Goal: Information Seeking & Learning: Learn about a topic

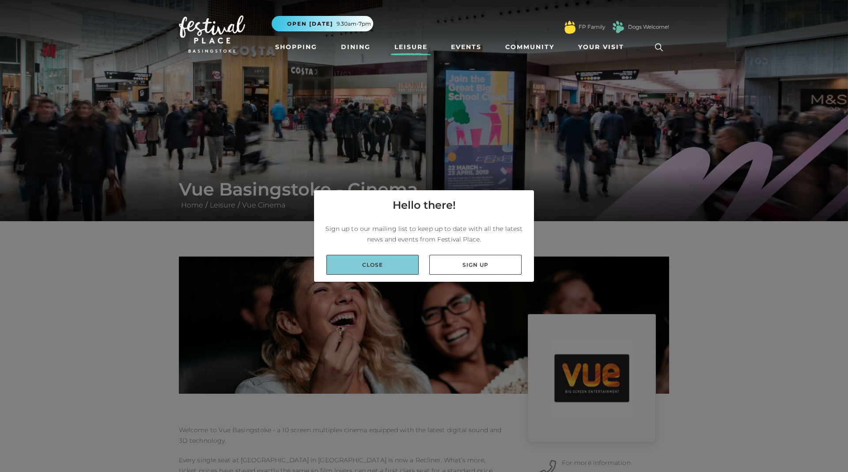
click at [404, 267] on link "Close" at bounding box center [373, 265] width 92 height 20
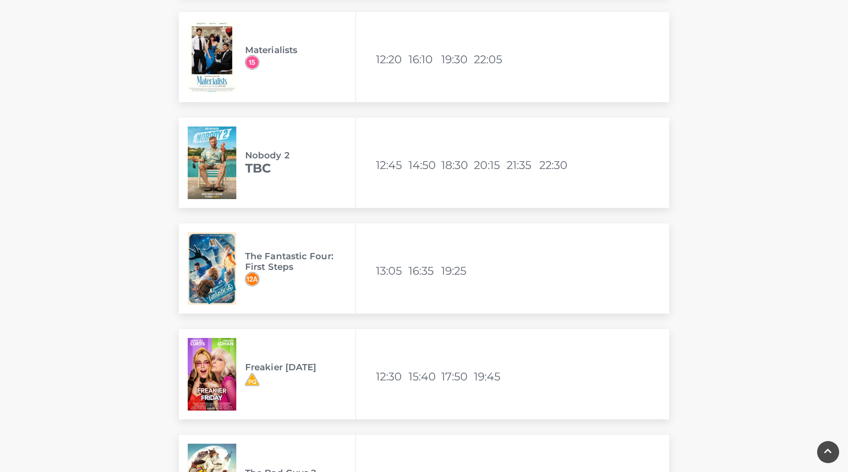
scroll to position [1397, 0]
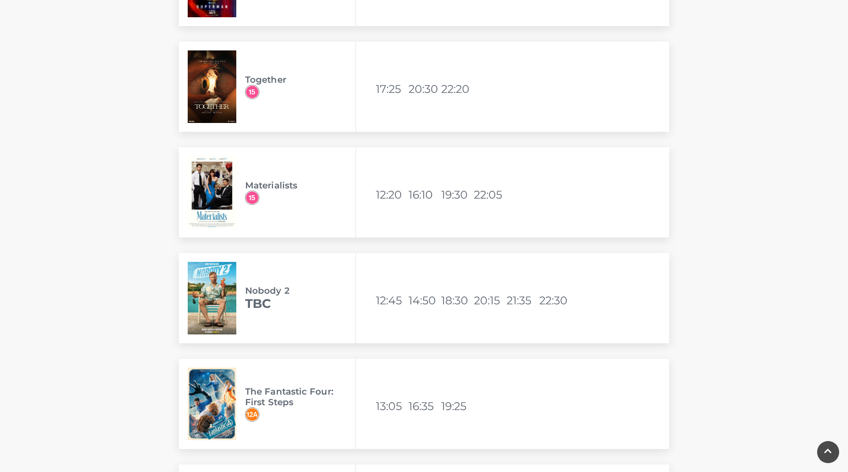
click at [216, 195] on img at bounding box center [212, 192] width 49 height 72
click at [257, 187] on h3 "Materialists" at bounding box center [300, 185] width 110 height 11
click at [204, 210] on img at bounding box center [212, 192] width 49 height 72
click at [402, 197] on li "12:20" at bounding box center [391, 194] width 31 height 21
click at [397, 197] on li "12:20" at bounding box center [391, 194] width 31 height 21
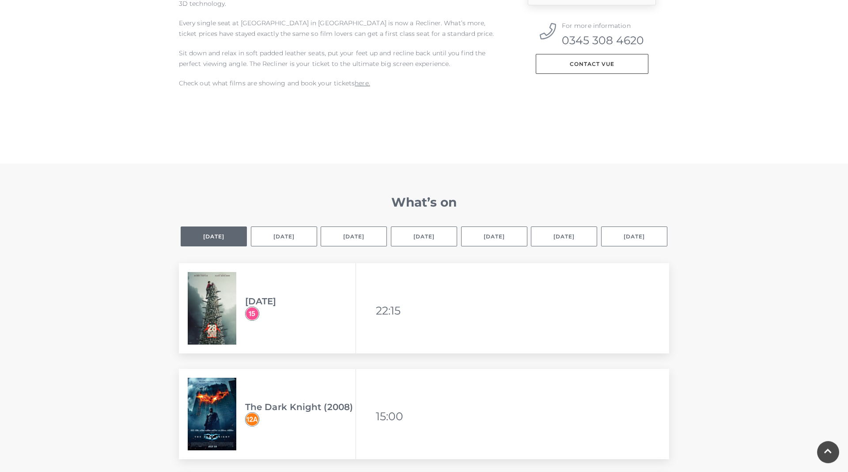
scroll to position [541, 0]
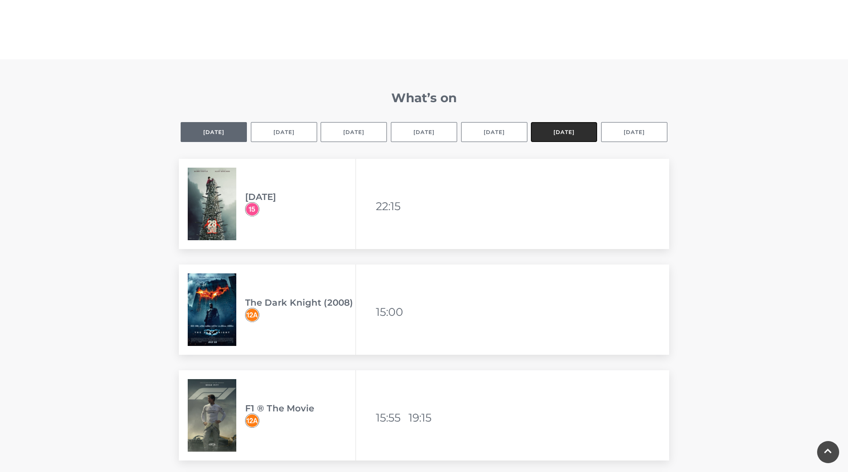
click at [551, 133] on button "[DATE]" at bounding box center [564, 132] width 66 height 20
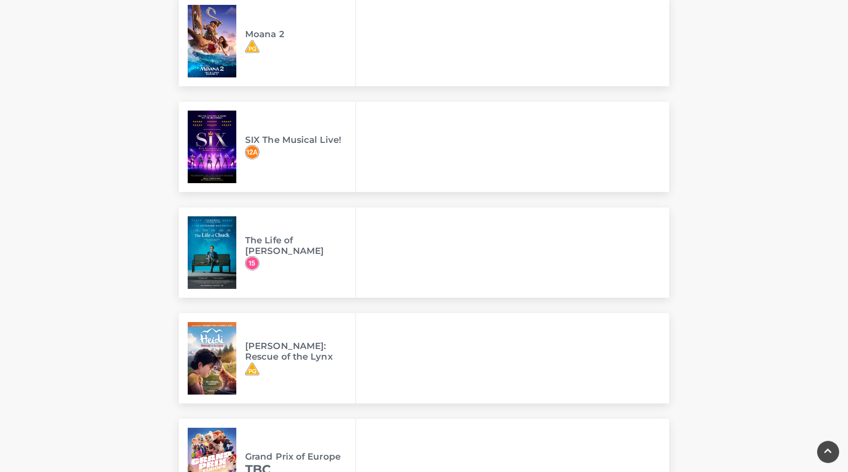
scroll to position [721, 0]
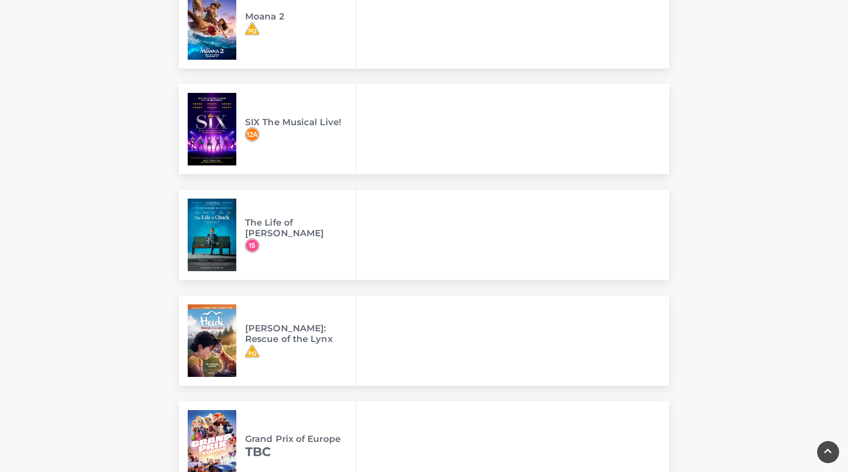
click at [272, 125] on h3 "SIX The Musical Live!" at bounding box center [300, 122] width 110 height 11
click at [278, 120] on h3 "SIX The Musical Live!" at bounding box center [300, 122] width 110 height 11
click at [194, 131] on img at bounding box center [212, 129] width 49 height 72
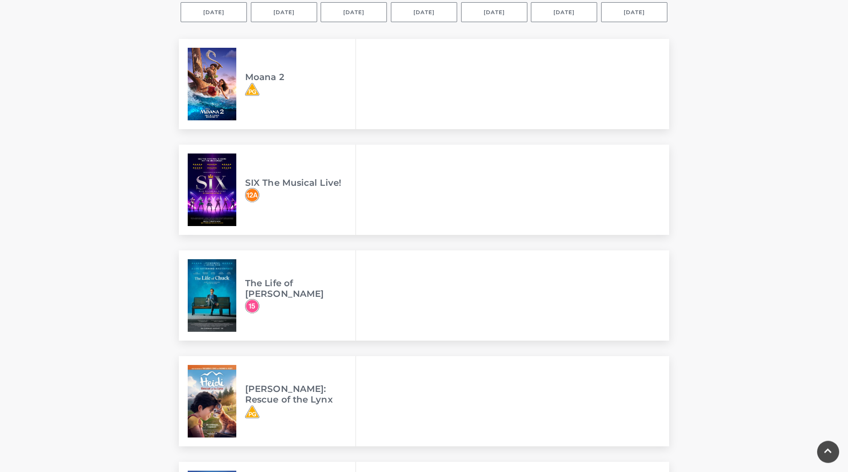
scroll to position [541, 0]
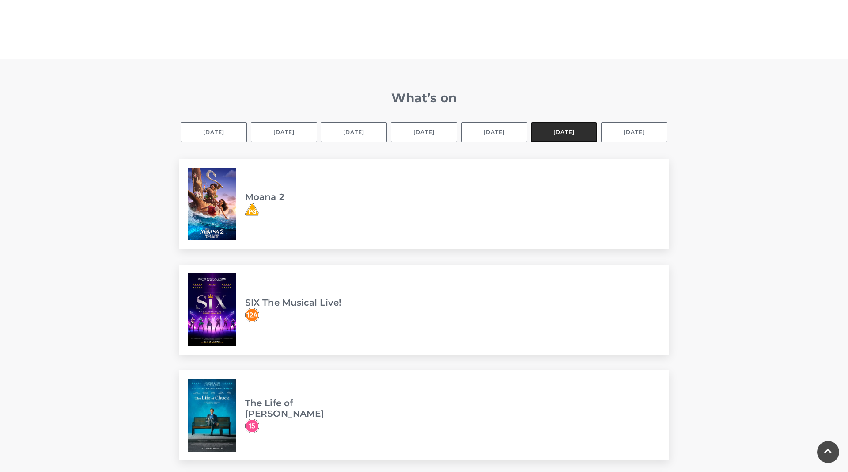
click at [568, 126] on button "[DATE]" at bounding box center [564, 132] width 66 height 20
click at [507, 134] on button "[DATE]" at bounding box center [494, 132] width 66 height 20
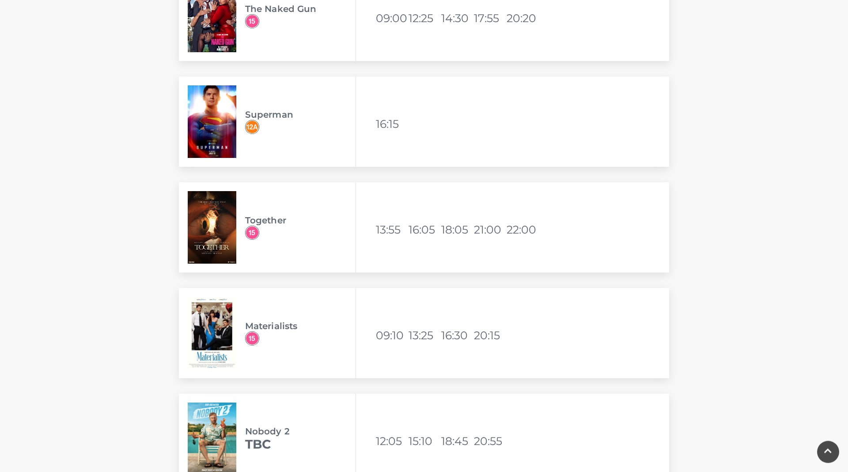
scroll to position [2028, 0]
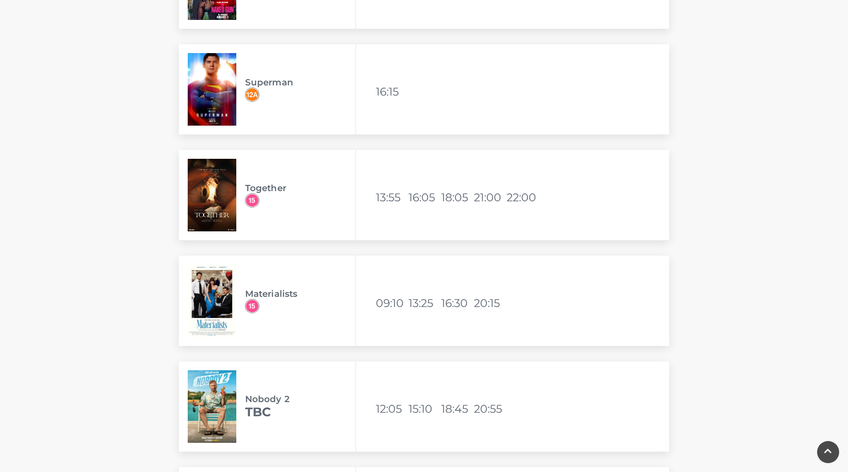
click at [483, 302] on li "20:15" at bounding box center [489, 302] width 31 height 21
click at [263, 304] on span "Materialists" at bounding box center [300, 300] width 110 height 25
click at [262, 304] on span "Materialists" at bounding box center [300, 300] width 110 height 25
click at [262, 296] on h3 "Materialists" at bounding box center [300, 293] width 110 height 11
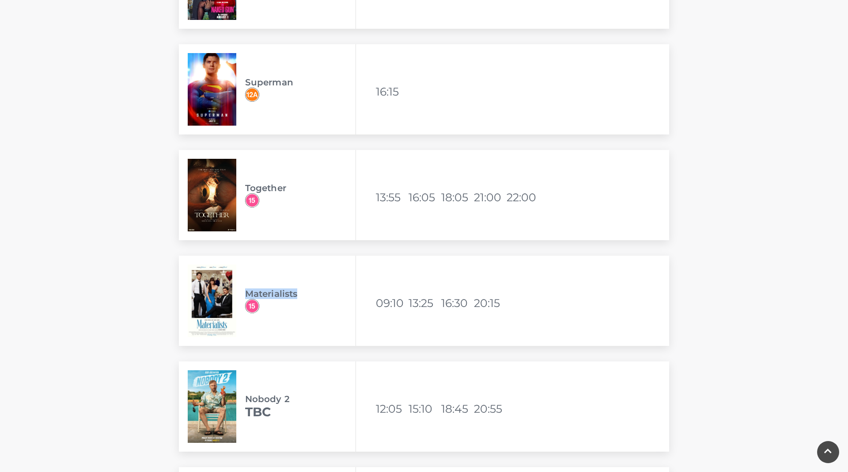
click at [263, 294] on h3 "Materialists" at bounding box center [300, 293] width 110 height 11
click at [193, 298] on img at bounding box center [212, 300] width 49 height 72
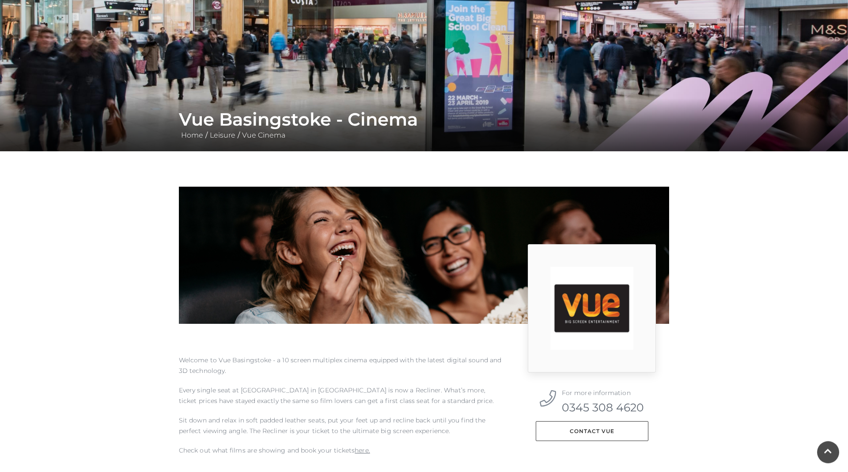
scroll to position [0, 0]
